Goal: Find specific page/section: Find specific page/section

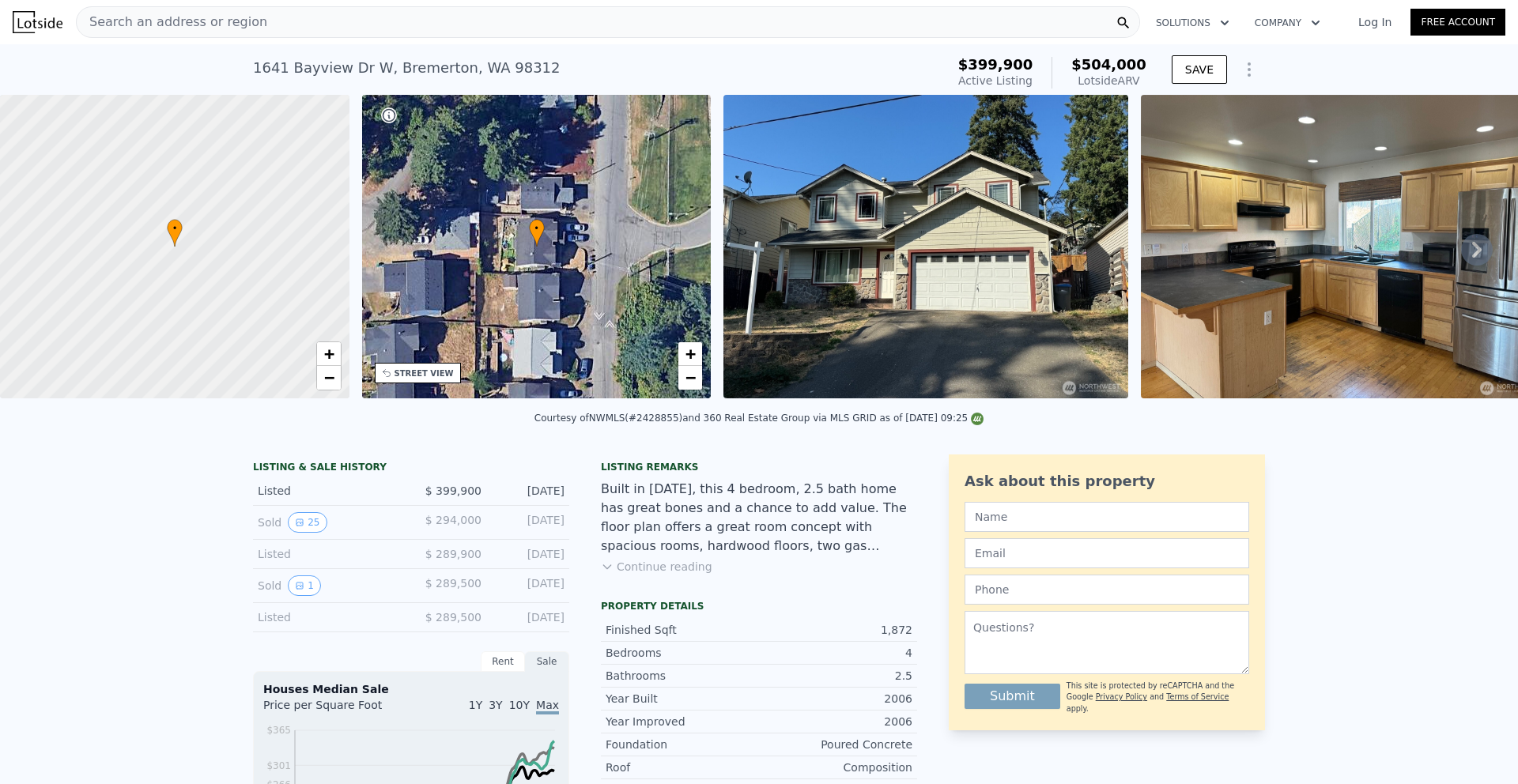
click at [281, 29] on div "Search an address or region" at bounding box center [608, 22] width 1065 height 32
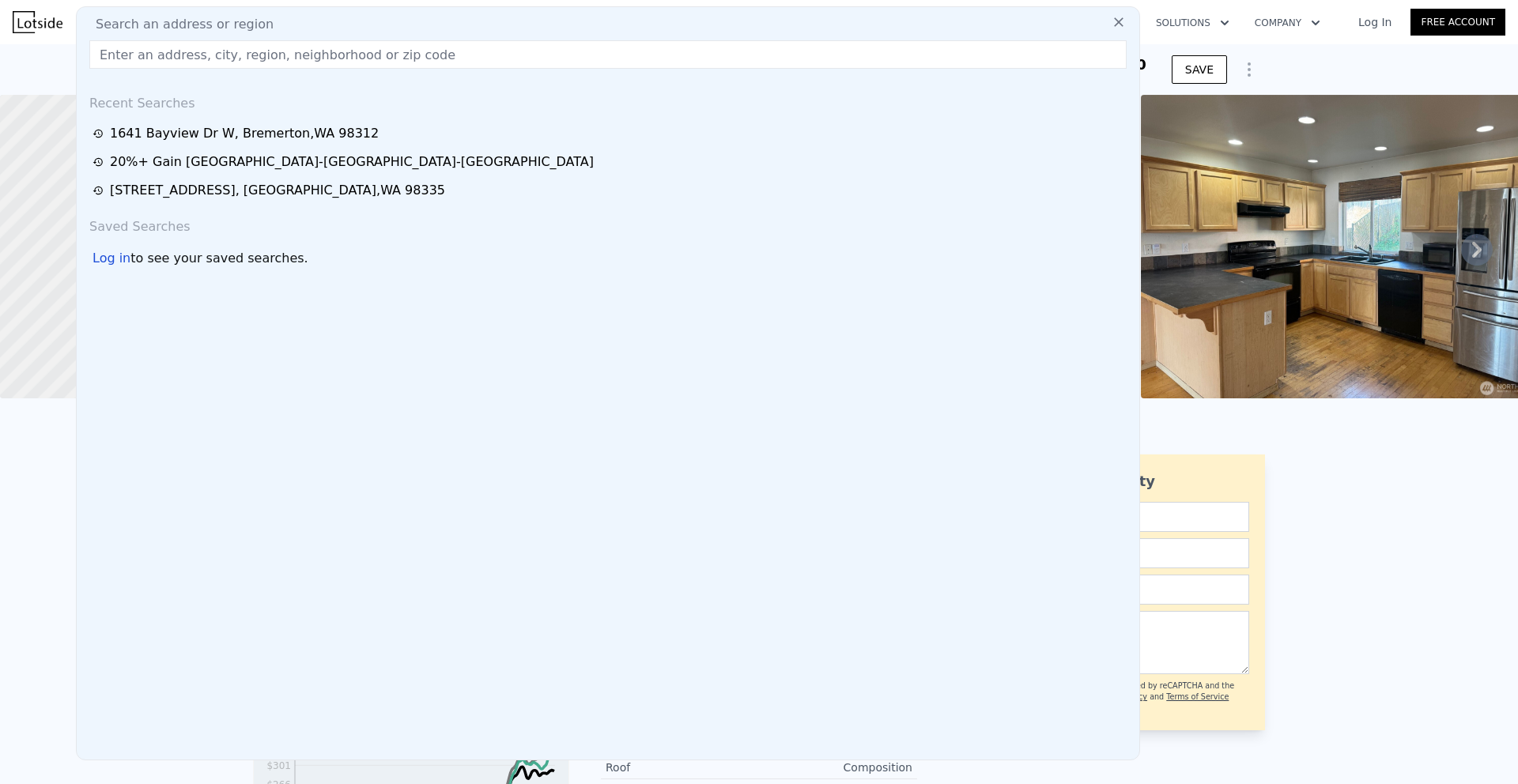
click at [161, 193] on div "[STREET_ADDRESS]" at bounding box center [278, 190] width 336 height 19
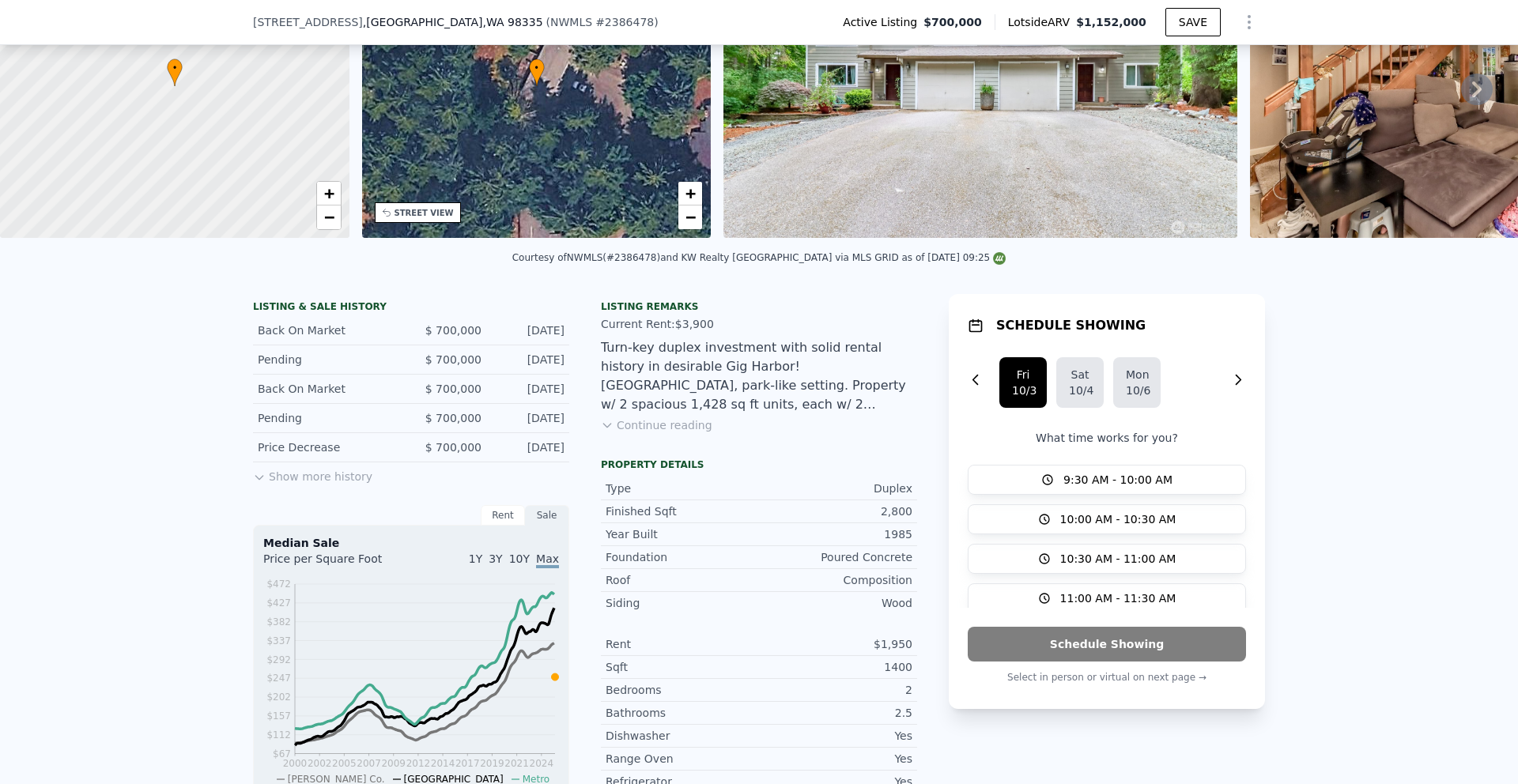
scroll to position [158, 0]
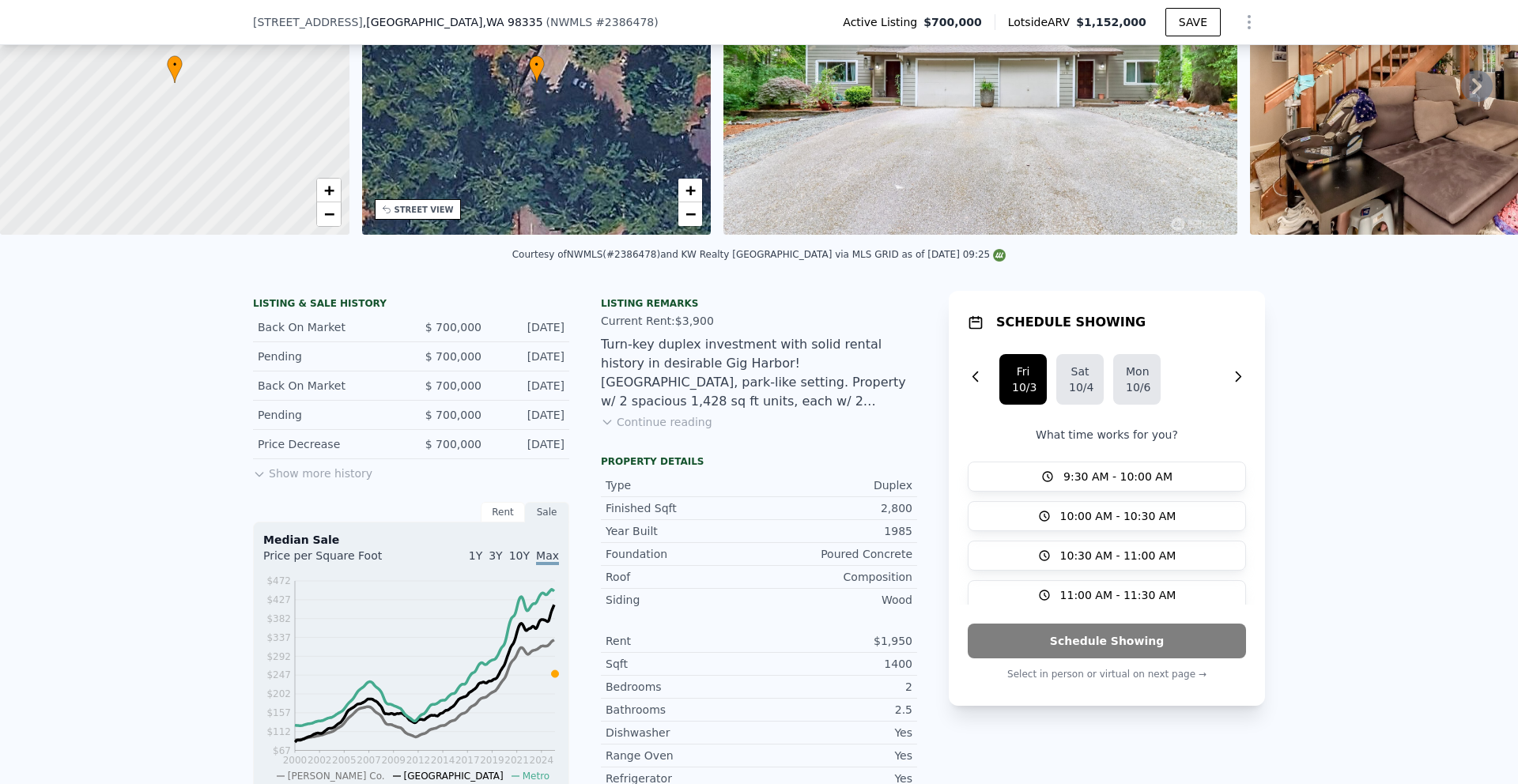
click at [256, 477] on icon at bounding box center [259, 475] width 7 height 4
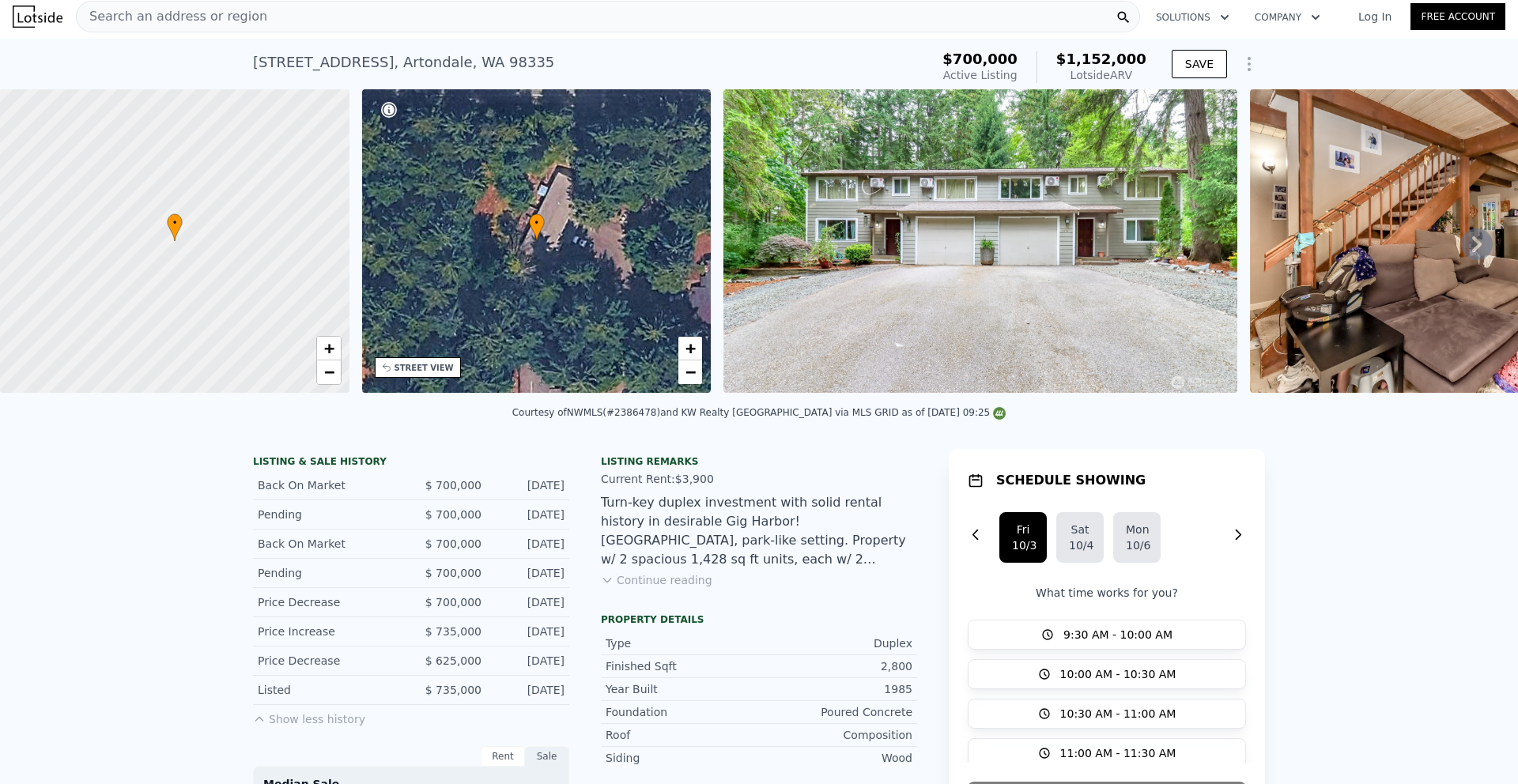
scroll to position [0, 0]
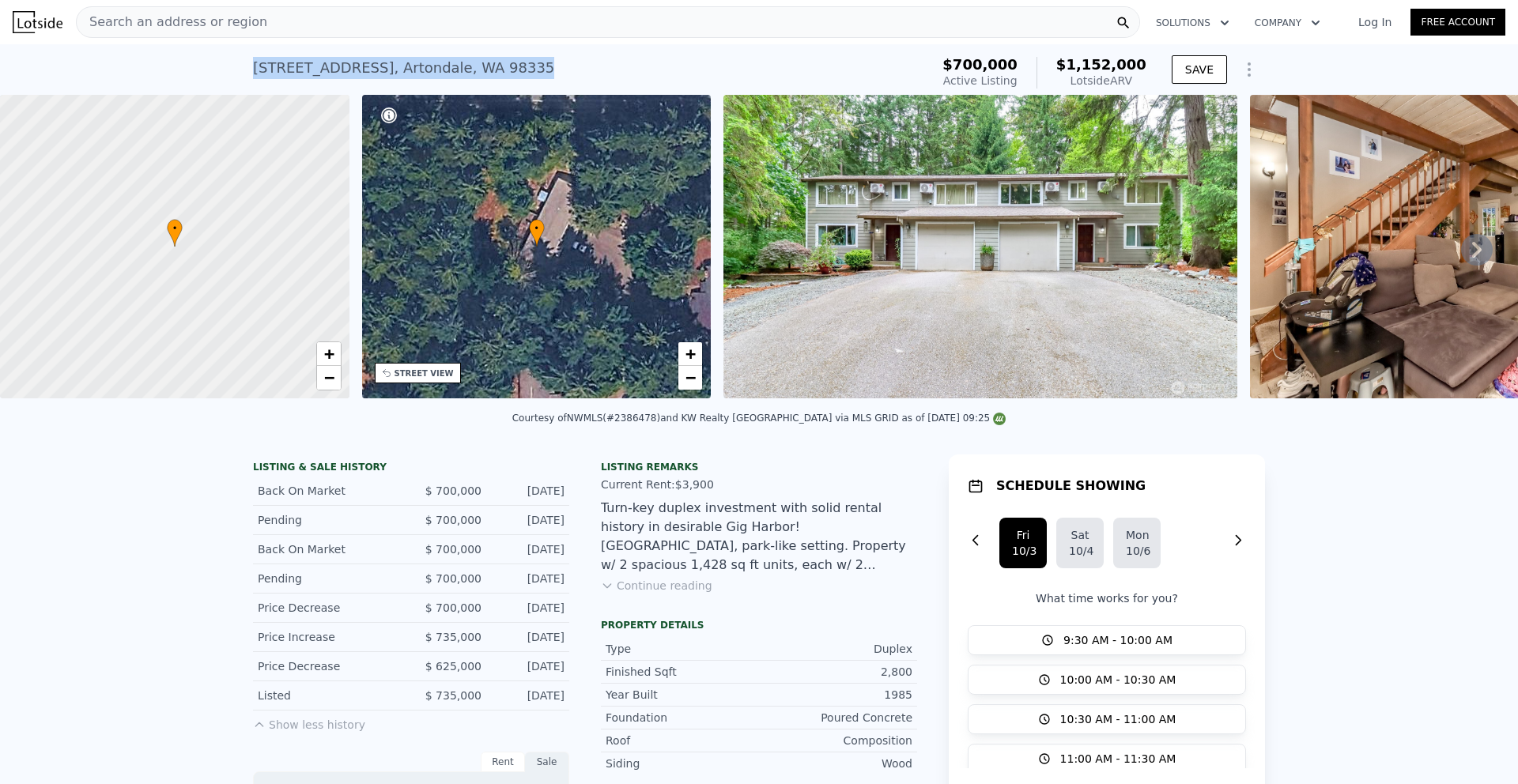
drag, startPoint x: 242, startPoint y: 67, endPoint x: 547, endPoint y: 66, distance: 305.0
click at [547, 66] on div "[STREET_ADDRESS] Active at $700k (~ARV $1.152m ) $700,000 Active Listing $1,152…" at bounding box center [759, 69] width 1518 height 50
copy div "[STREET_ADDRESS]"
